Goal: Transaction & Acquisition: Purchase product/service

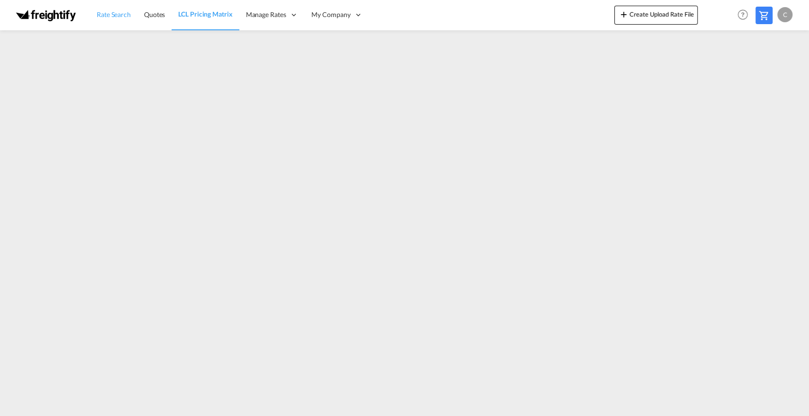
click at [112, 9] on link "Rate Search" at bounding box center [113, 15] width 47 height 31
click at [763, 18] on md-icon at bounding box center [763, 15] width 11 height 11
